Goal: Check status: Check status

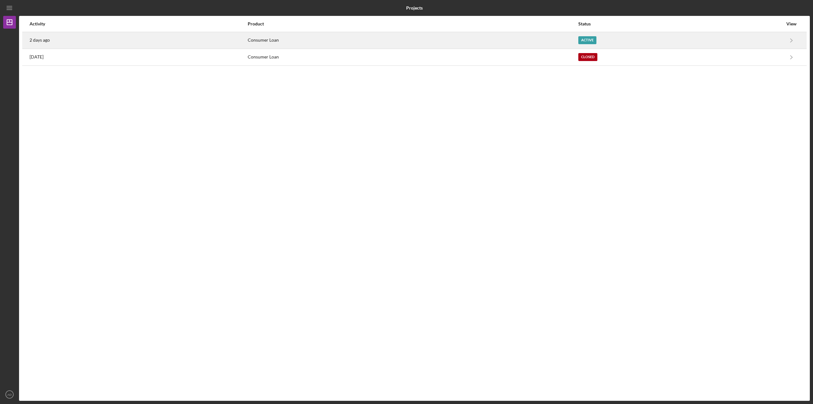
click at [565, 41] on div "Consumer Loan" at bounding box center [413, 40] width 330 height 16
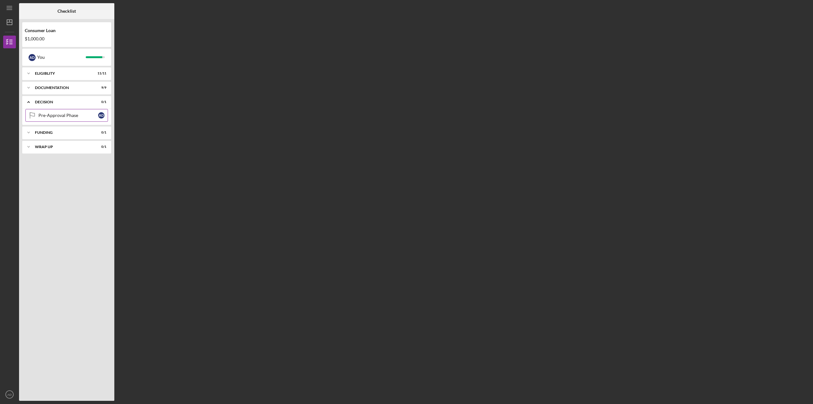
click at [50, 114] on div "Pre-Approval Phase" at bounding box center [68, 115] width 60 height 5
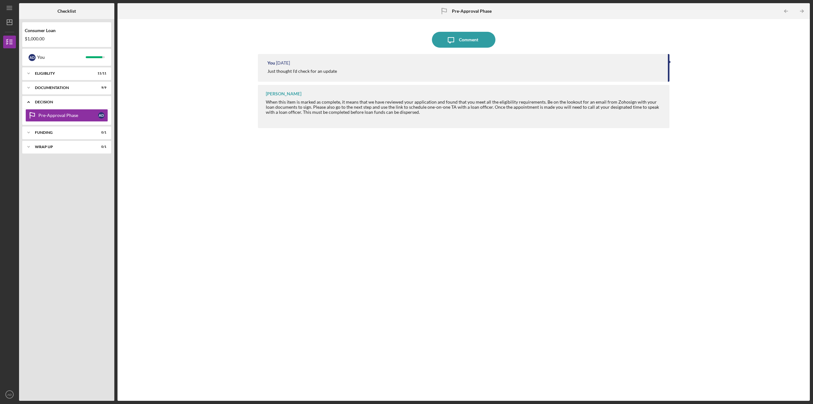
click at [26, 102] on icon "Icon/Expander" at bounding box center [28, 102] width 13 height 13
click at [30, 86] on icon "Icon/Expander" at bounding box center [28, 87] width 13 height 13
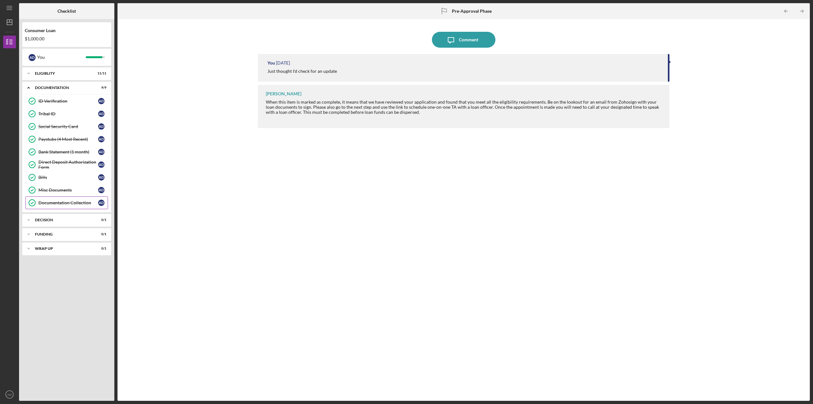
click at [58, 198] on link "Documentation Collection Documentation Collection A D" at bounding box center [66, 202] width 83 height 13
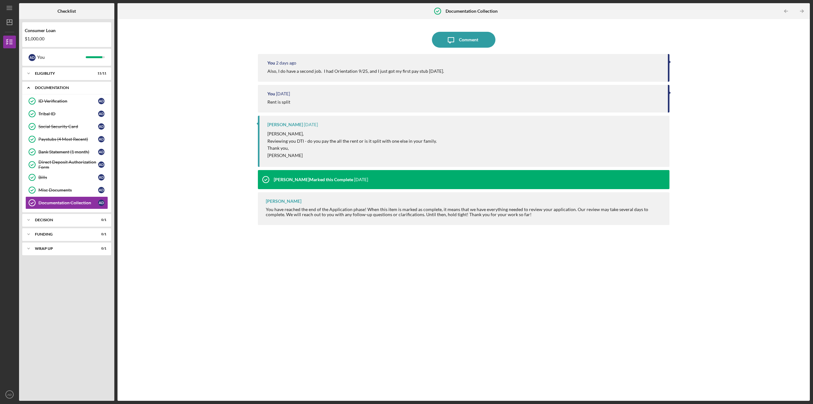
click at [29, 89] on icon "Icon/Expander" at bounding box center [28, 87] width 13 height 13
